Goal: Transaction & Acquisition: Purchase product/service

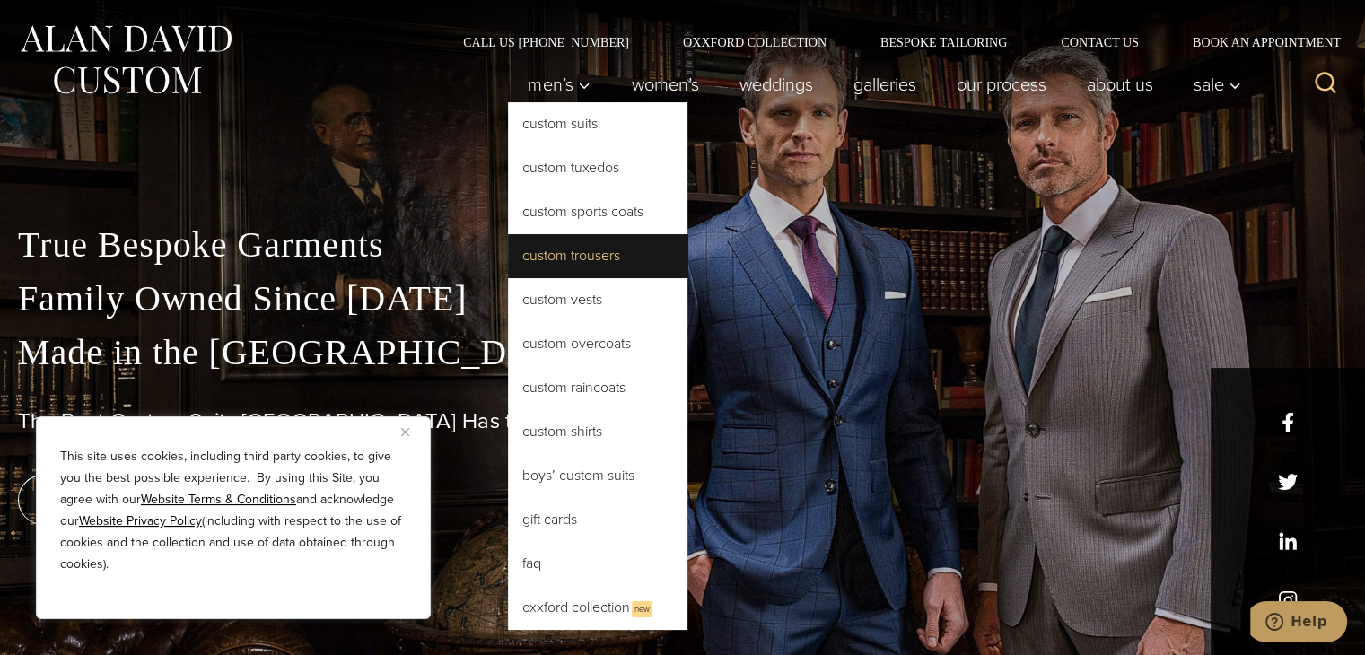
click at [574, 257] on link "Custom Trousers" at bounding box center [597, 255] width 179 height 43
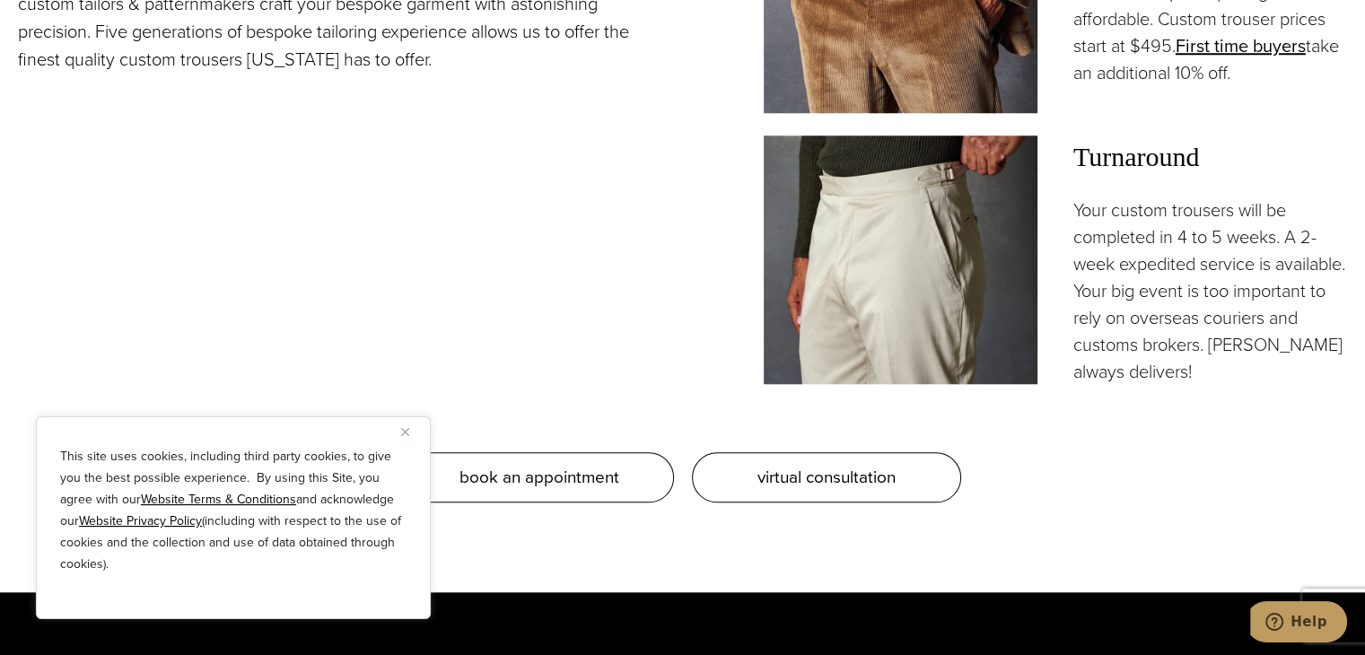
scroll to position [1701, 0]
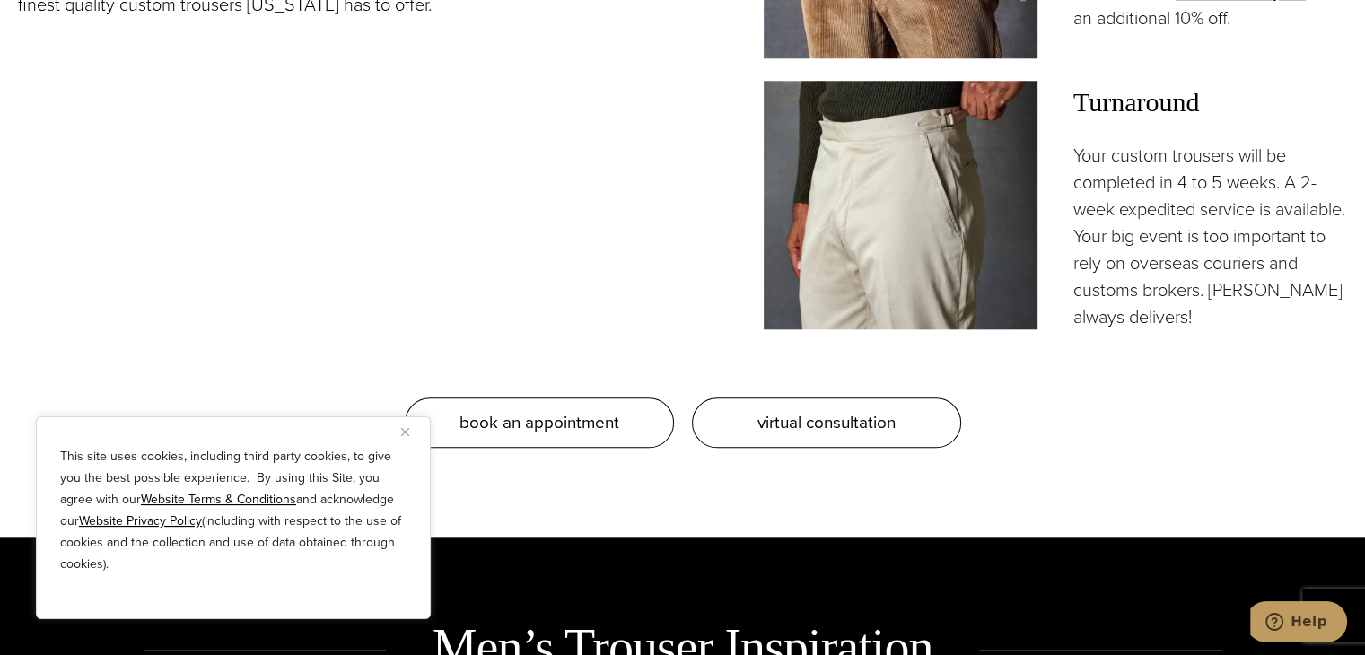
click at [406, 434] on img "Close" at bounding box center [405, 432] width 8 height 8
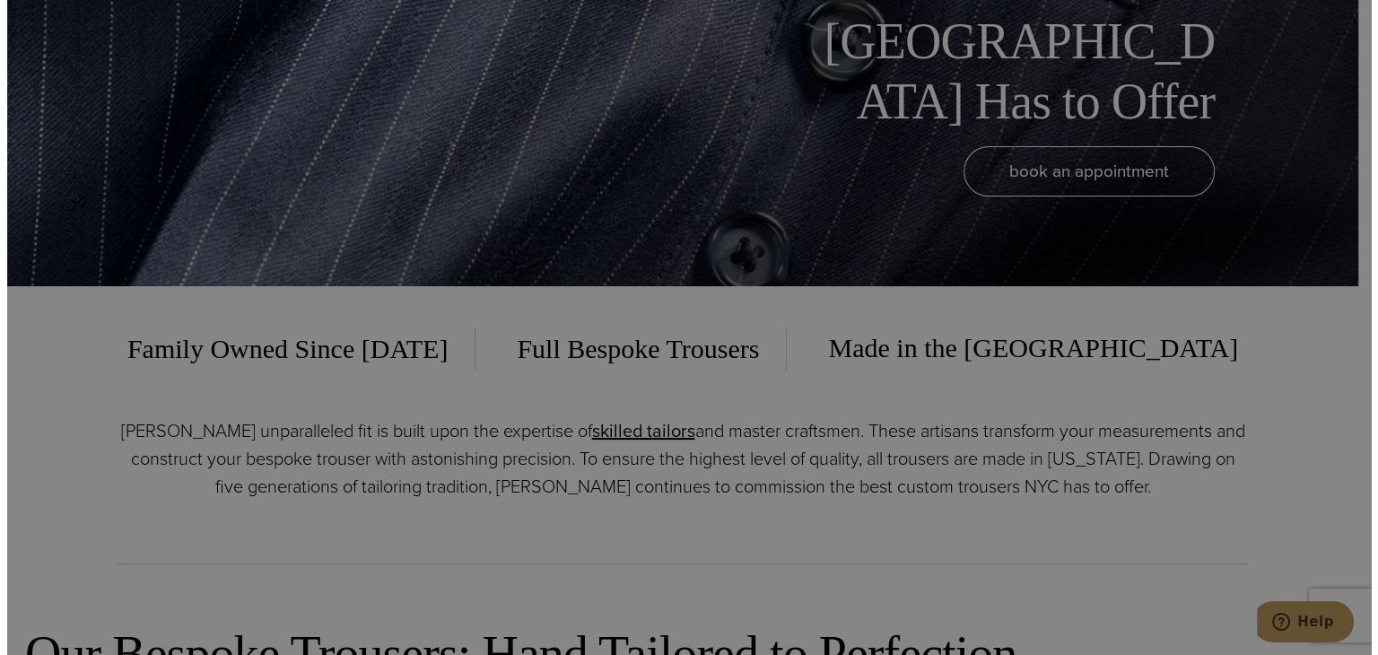
scroll to position [0, 0]
